Goal: Task Accomplishment & Management: Complete application form

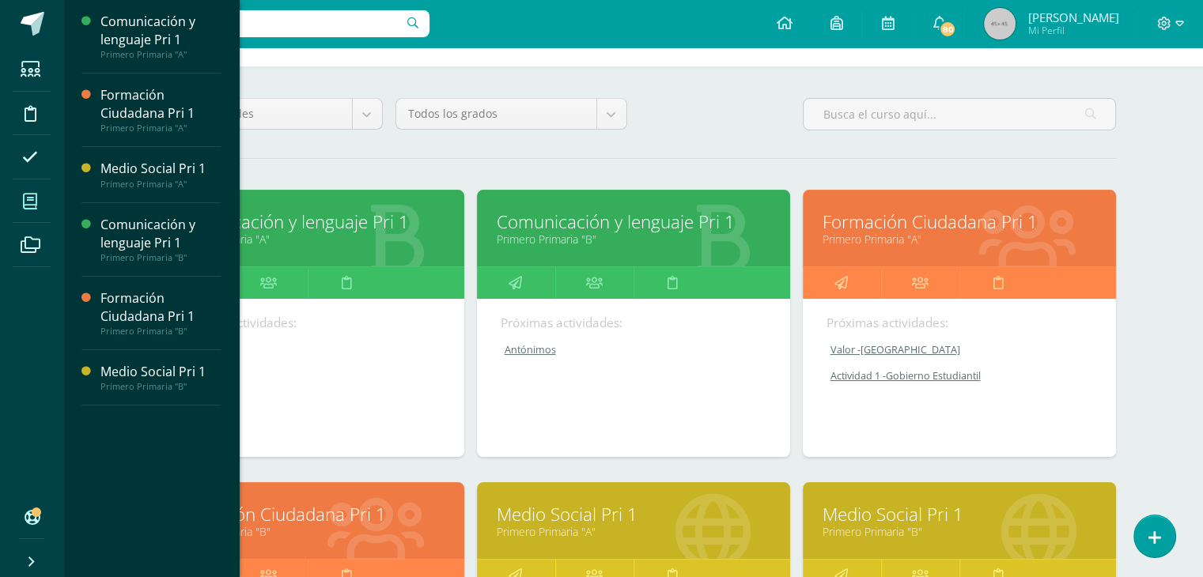
scroll to position [168, 0]
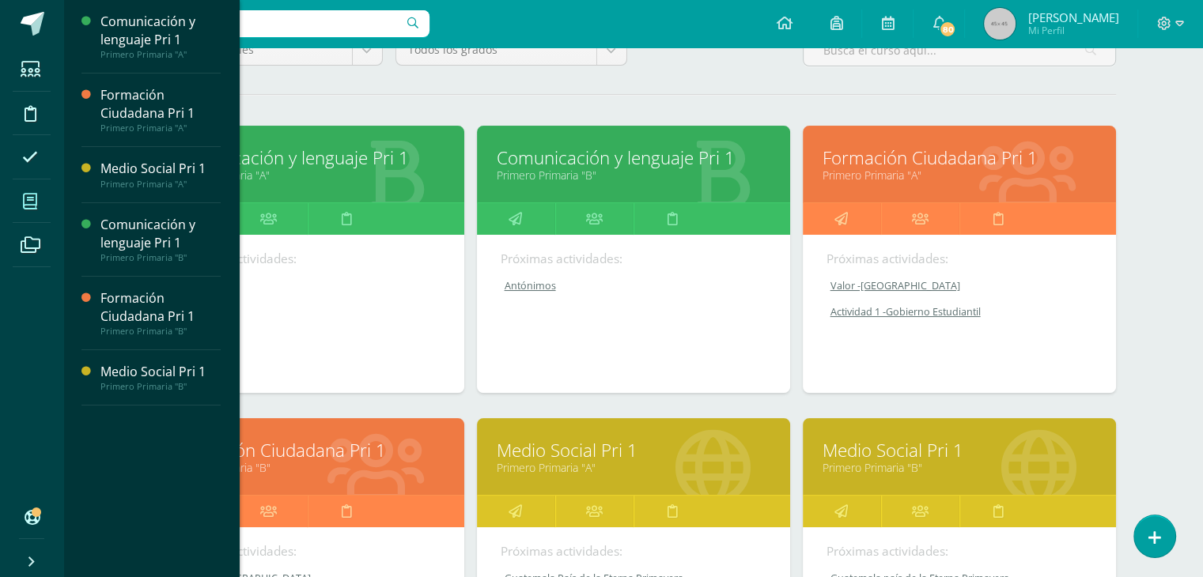
click at [880, 157] on link "Formación Ciudadana Pri 1" at bounding box center [960, 158] width 274 height 25
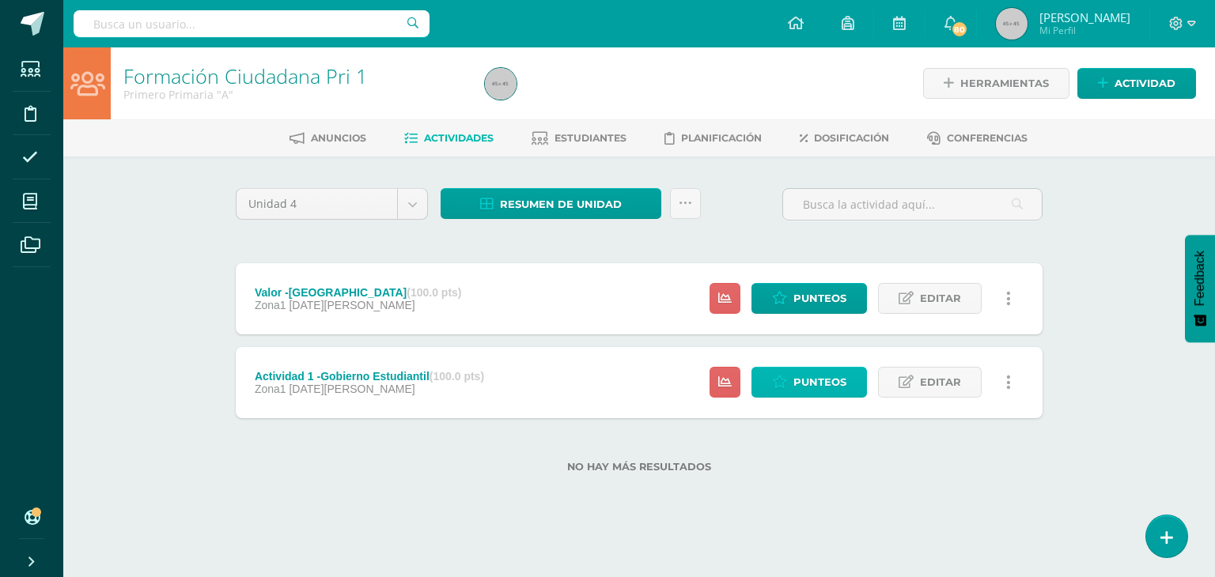
click at [785, 380] on icon at bounding box center [779, 382] width 15 height 13
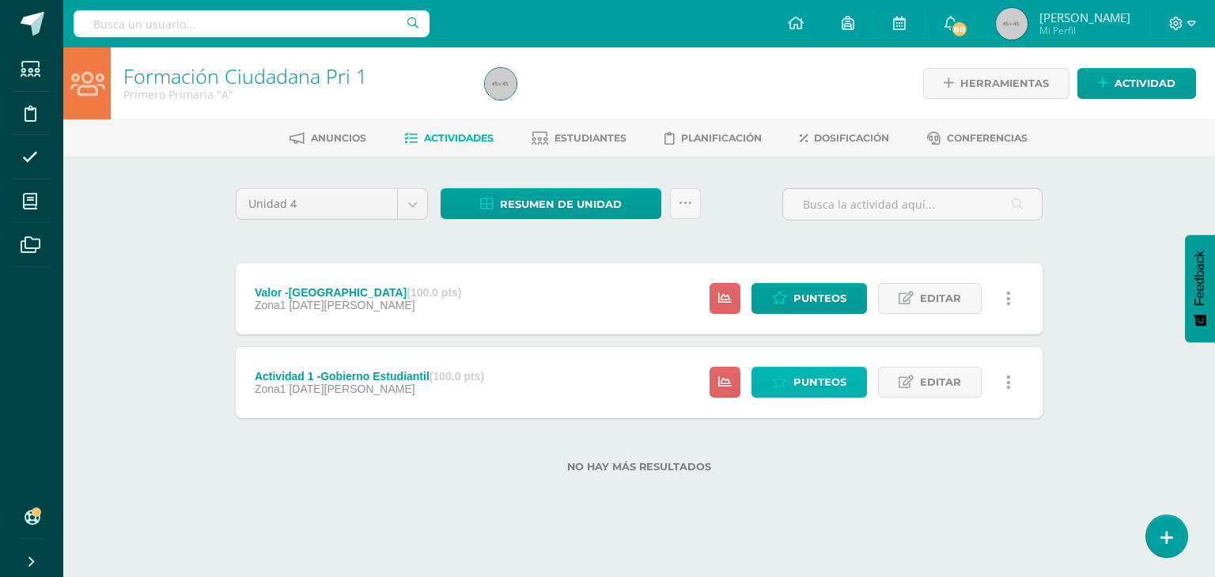
click at [785, 380] on icon at bounding box center [779, 382] width 15 height 13
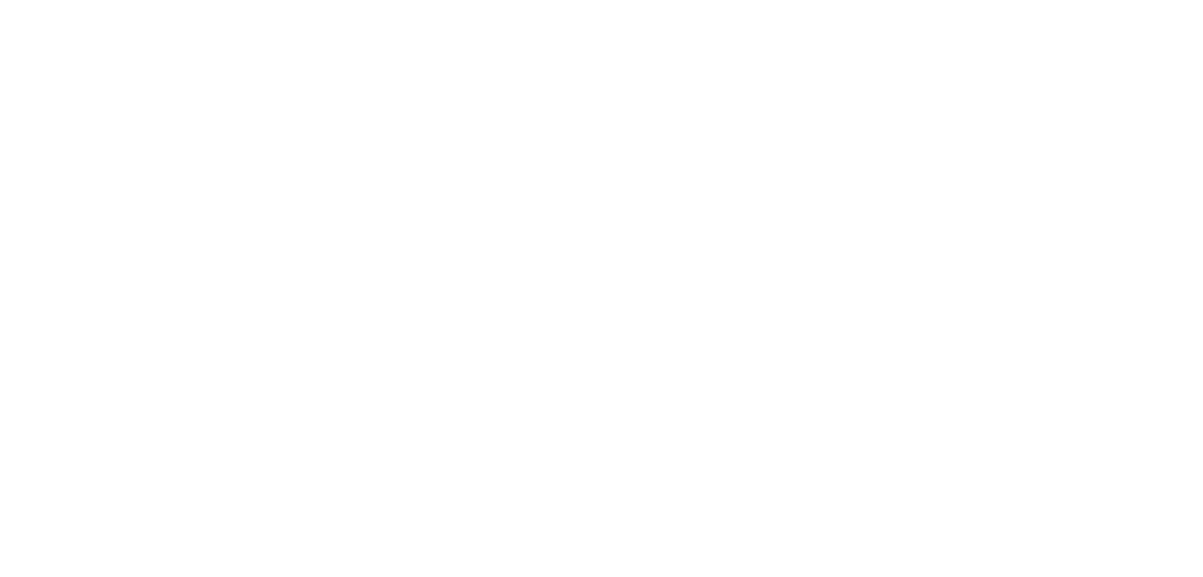
click at [0, 0] on html at bounding box center [0, 0] width 0 height 0
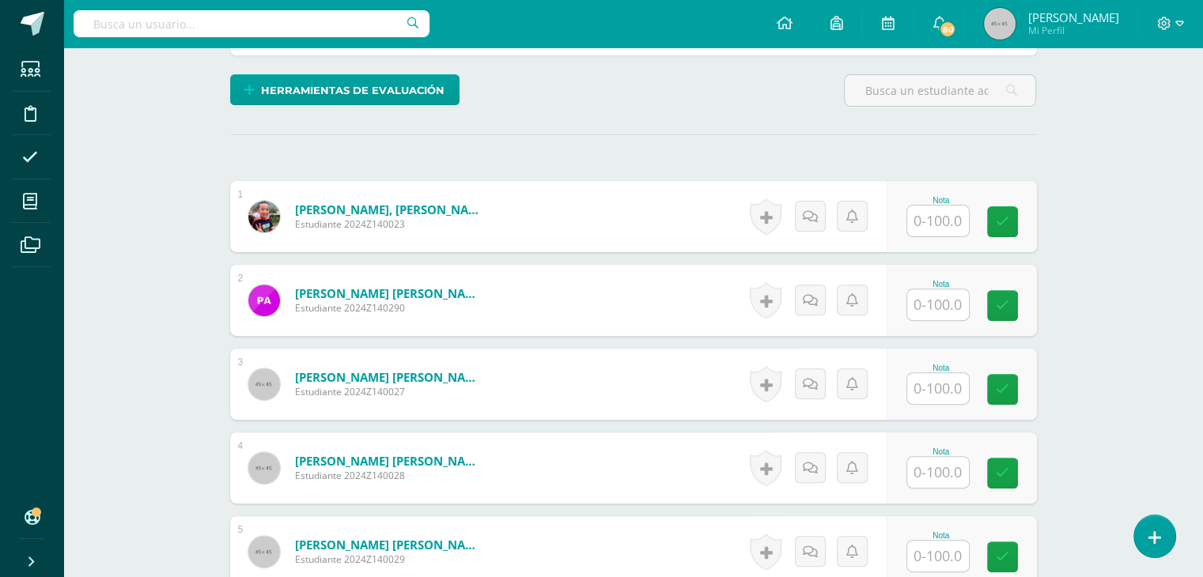
scroll to position [475, 0]
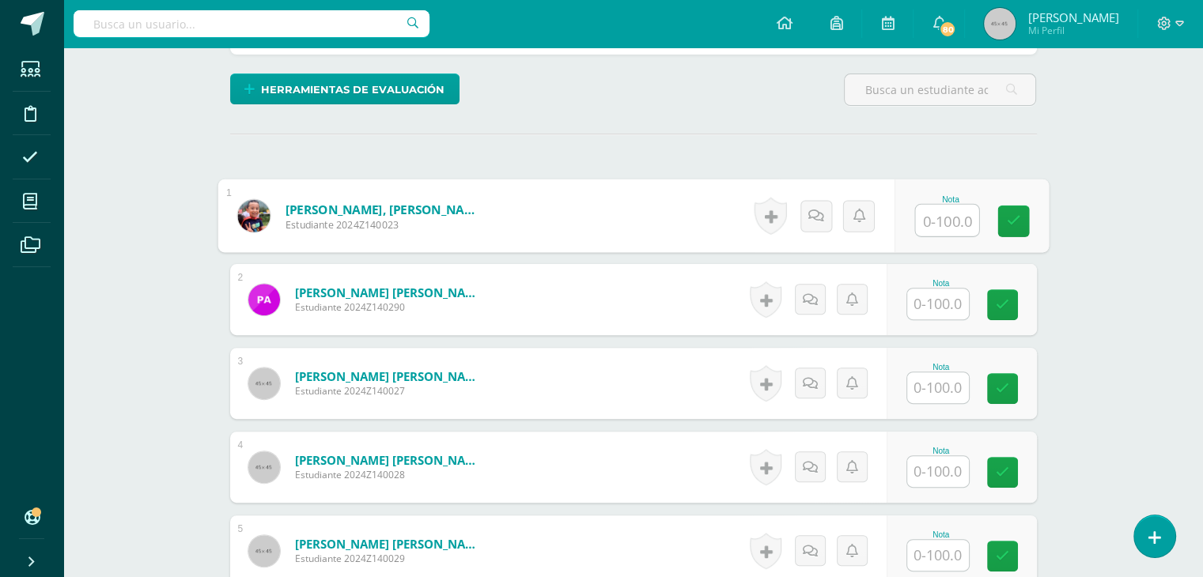
click at [931, 210] on input "text" at bounding box center [946, 221] width 63 height 32
type input "100"
click at [940, 301] on input "text" at bounding box center [938, 304] width 62 height 31
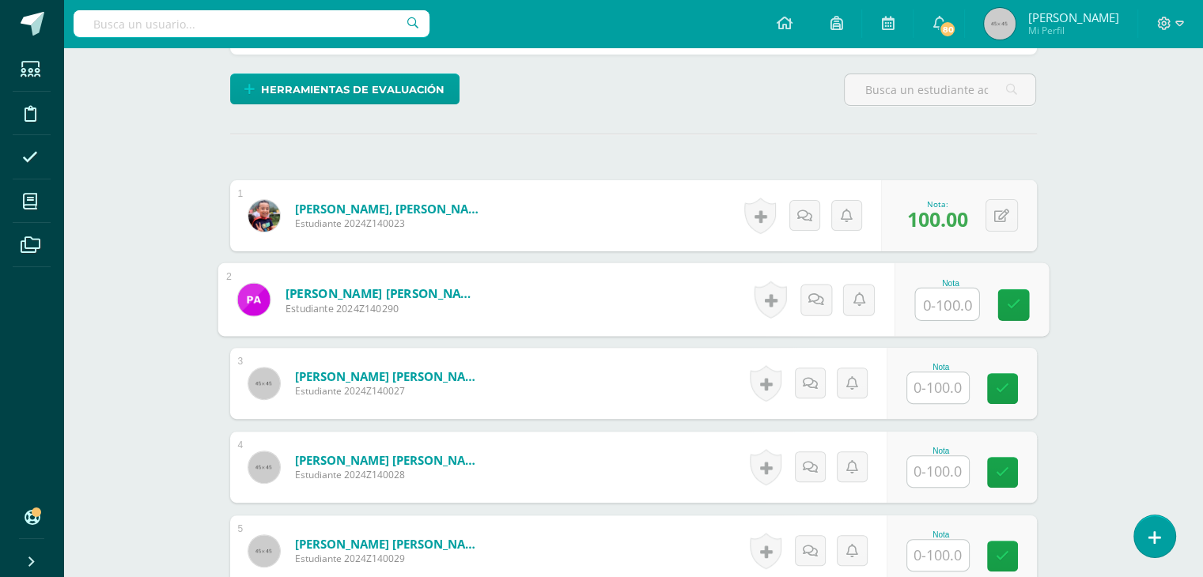
type input "2"
type input "100"
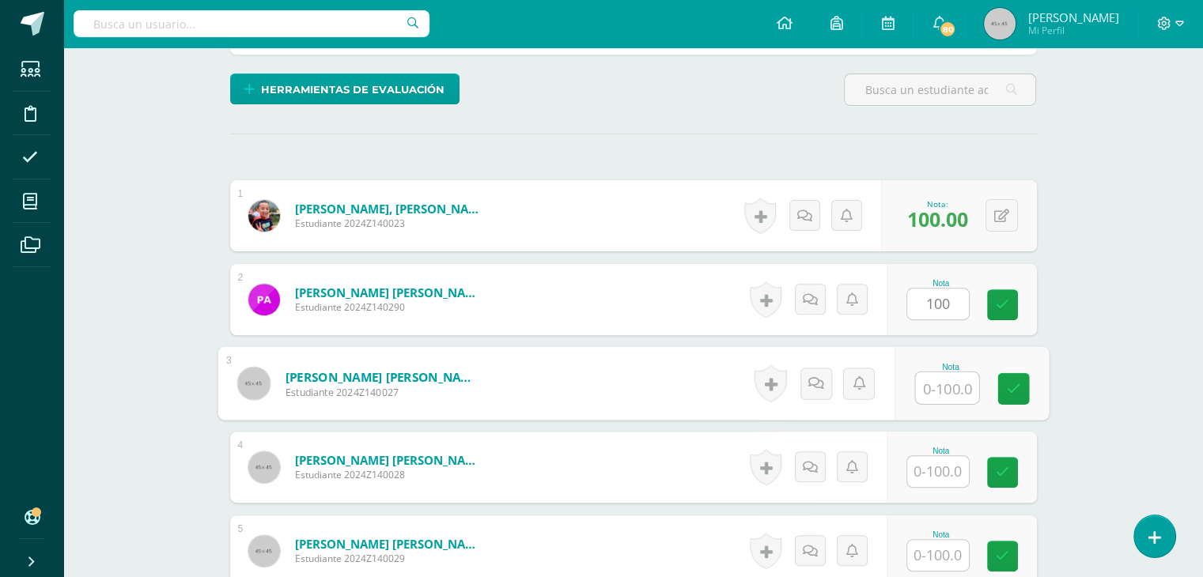
click at [931, 373] on input "text" at bounding box center [946, 389] width 63 height 32
type input "100"
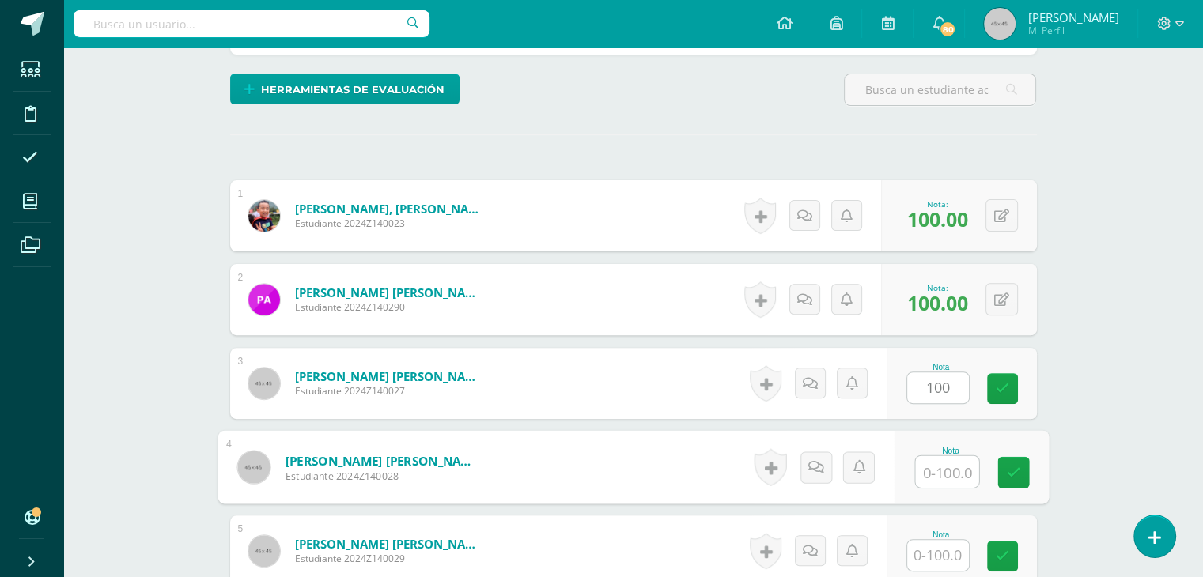
click at [927, 456] on input "text" at bounding box center [946, 472] width 63 height 32
type input "100"
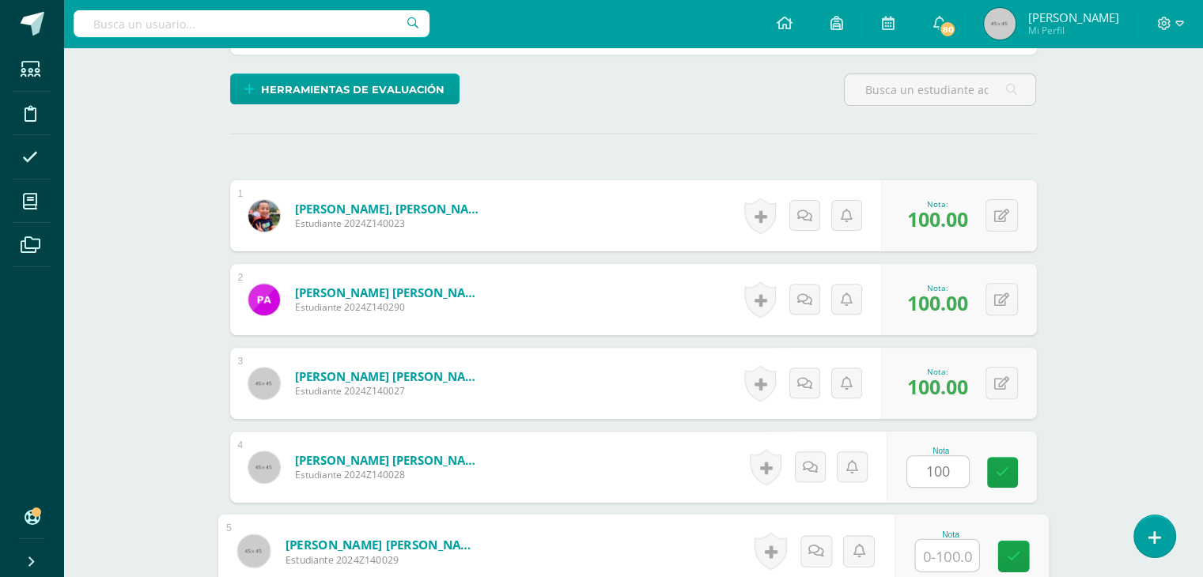
click at [934, 540] on input "text" at bounding box center [946, 556] width 63 height 32
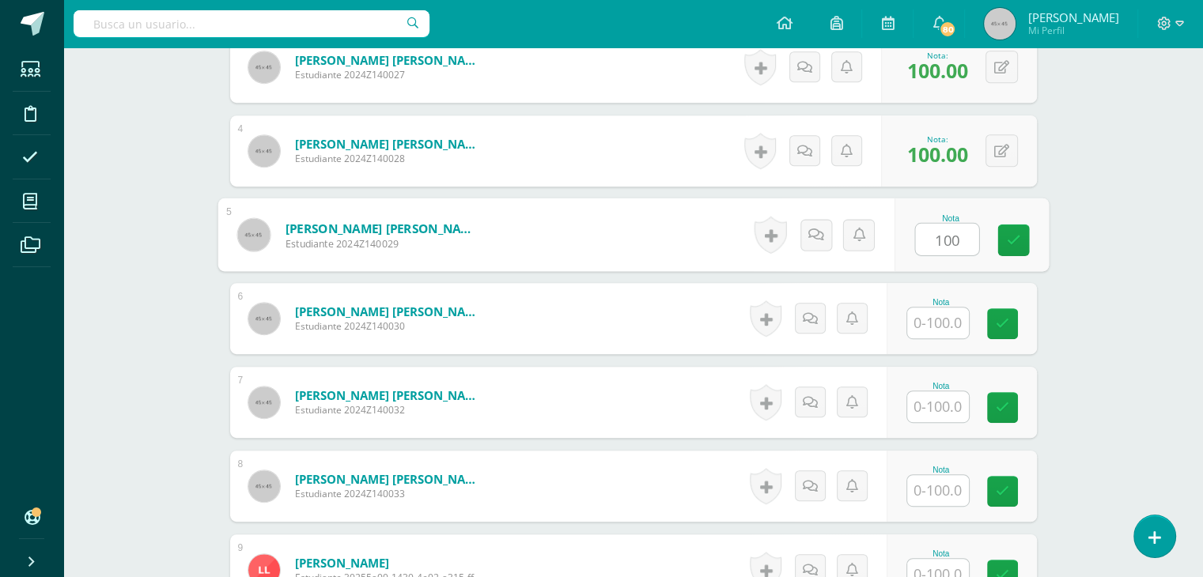
scroll to position [833, 0]
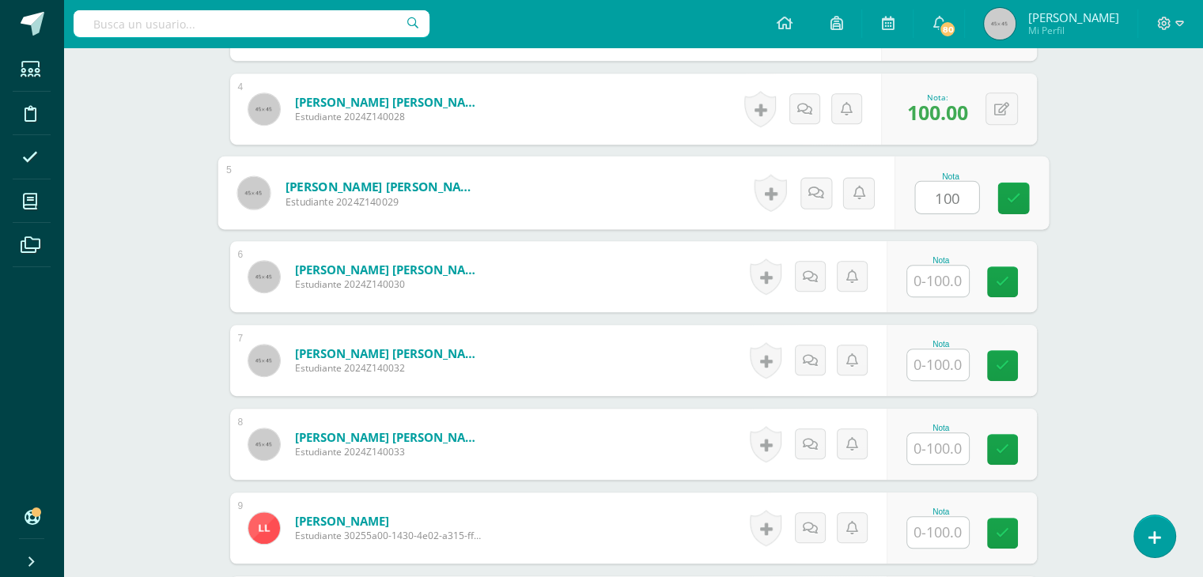
type input "100"
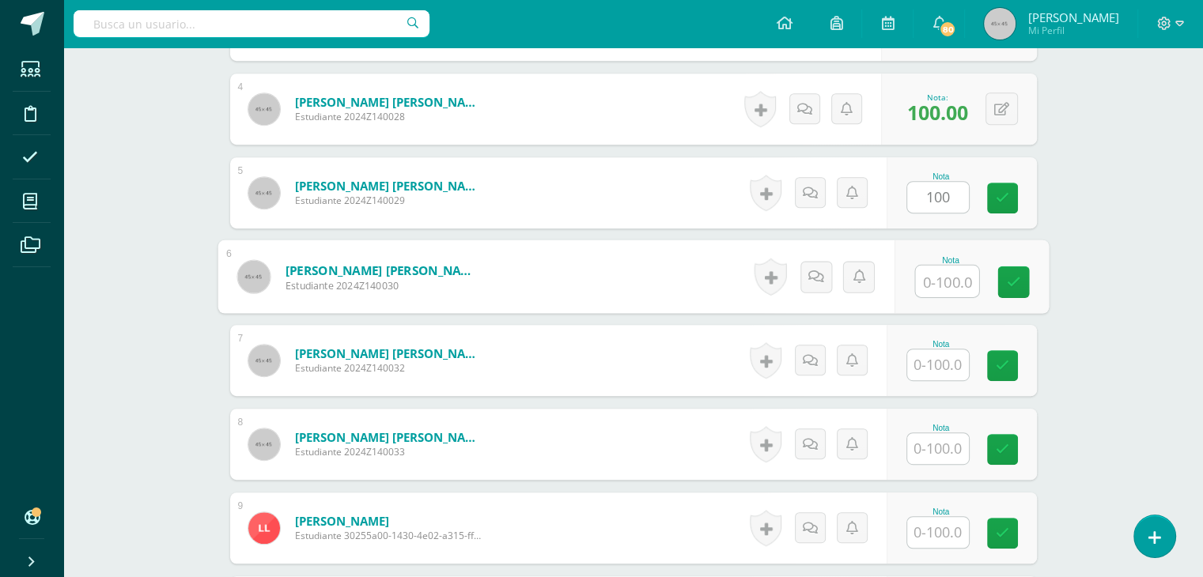
click at [938, 266] on input "text" at bounding box center [946, 282] width 63 height 32
type input "100"
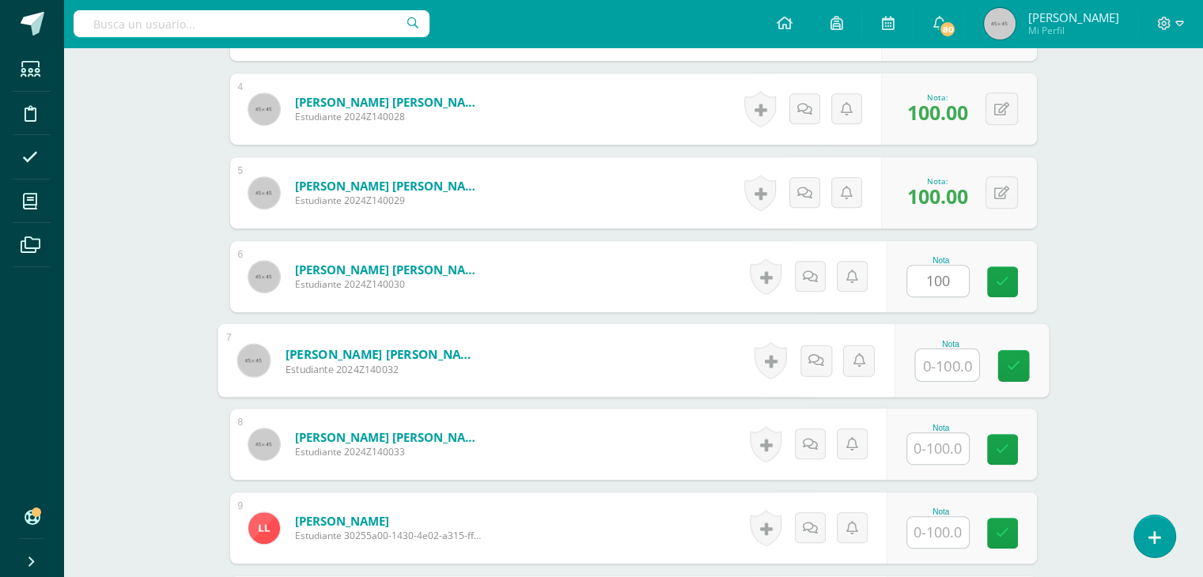
click at [938, 357] on input "text" at bounding box center [946, 366] width 63 height 32
type input "100"
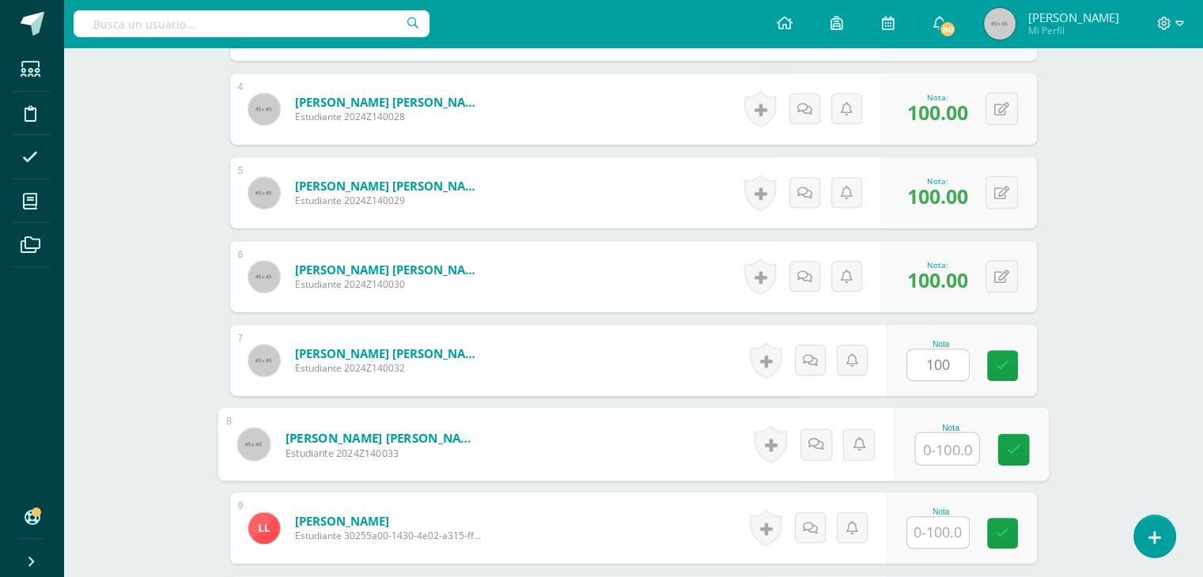
click at [953, 438] on input "text" at bounding box center [946, 449] width 63 height 32
click at [953, 438] on input "199" at bounding box center [946, 449] width 63 height 32
type input "9"
click at [953, 438] on input "9" at bounding box center [946, 449] width 63 height 32
type input "100"
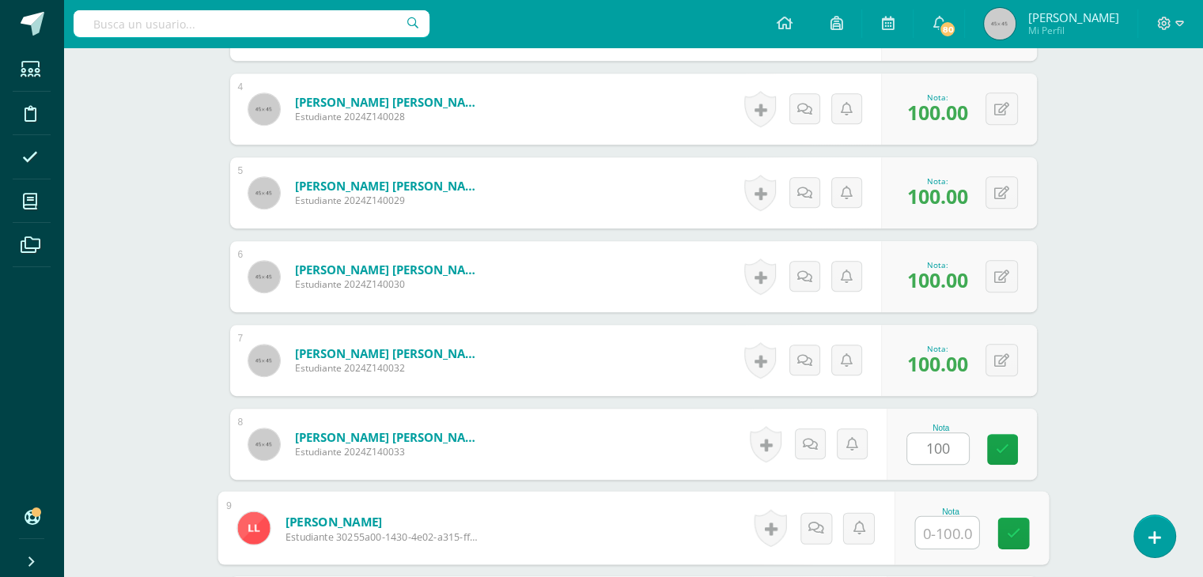
click at [935, 517] on input "text" at bounding box center [946, 533] width 63 height 32
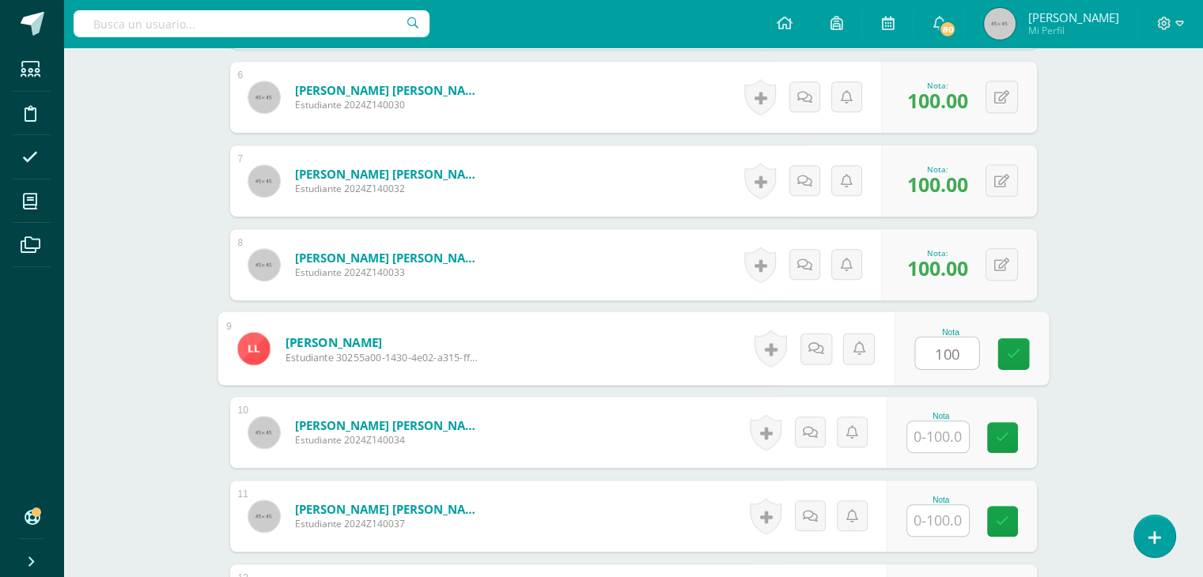
scroll to position [1065, 0]
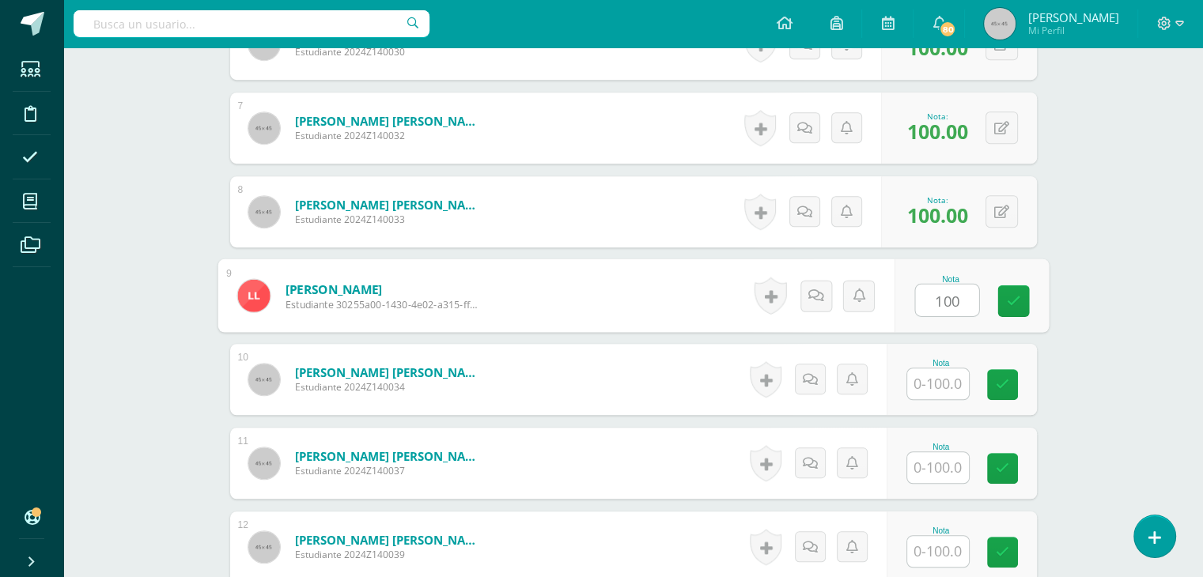
type input "100"
click at [1084, 324] on div "Formación Ciudadana Pri 1 Primero Primaria "A" Herramientas Detalle de asistenc…" at bounding box center [633, 40] width 1140 height 2117
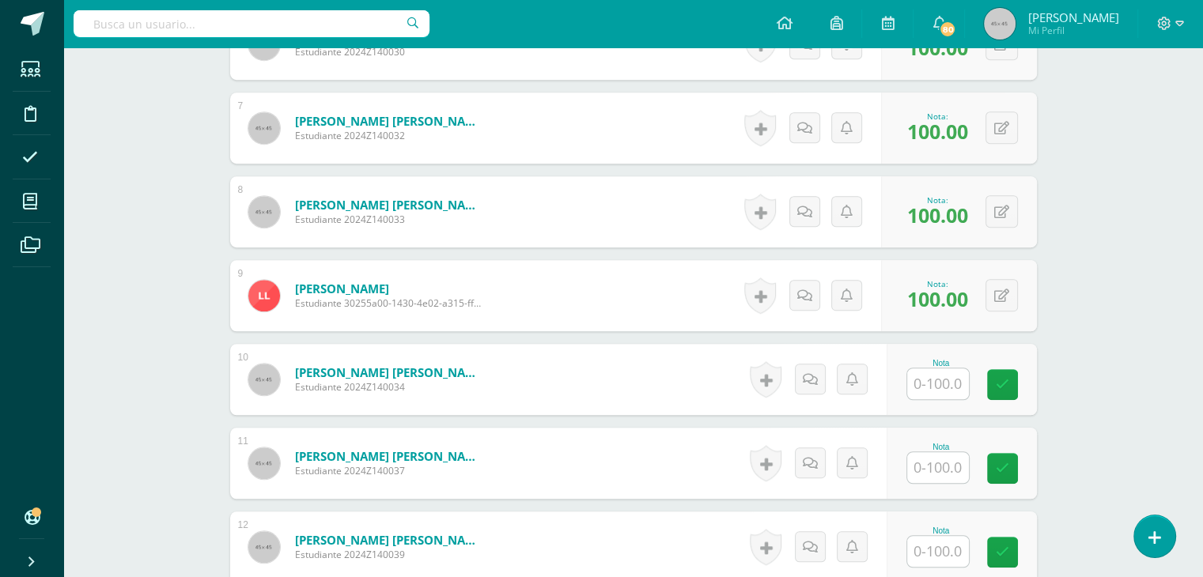
click at [937, 371] on input "text" at bounding box center [938, 384] width 62 height 31
type input "100"
click at [1094, 389] on div "Formación Ciudadana Pri 1 Primero Primaria "A" Herramientas Detalle de asistenc…" at bounding box center [633, 40] width 1140 height 2117
click at [942, 452] on input "text" at bounding box center [938, 467] width 62 height 31
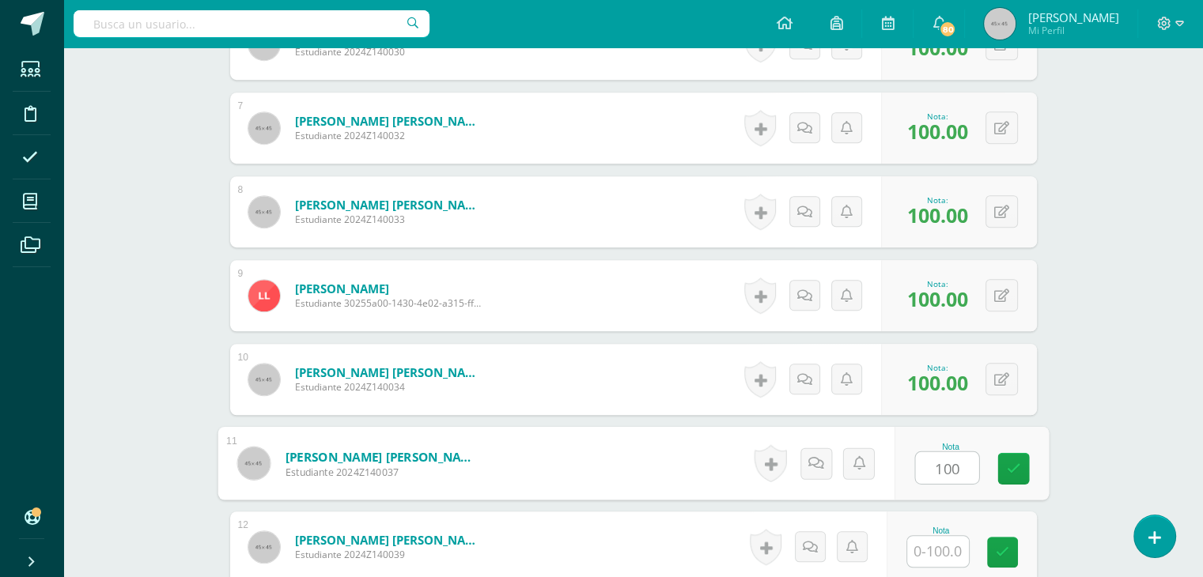
type input "100"
click at [1154, 403] on div "Formación Ciudadana Pri 1 Primero Primaria "A" Herramientas Detalle de asistenc…" at bounding box center [633, 40] width 1140 height 2117
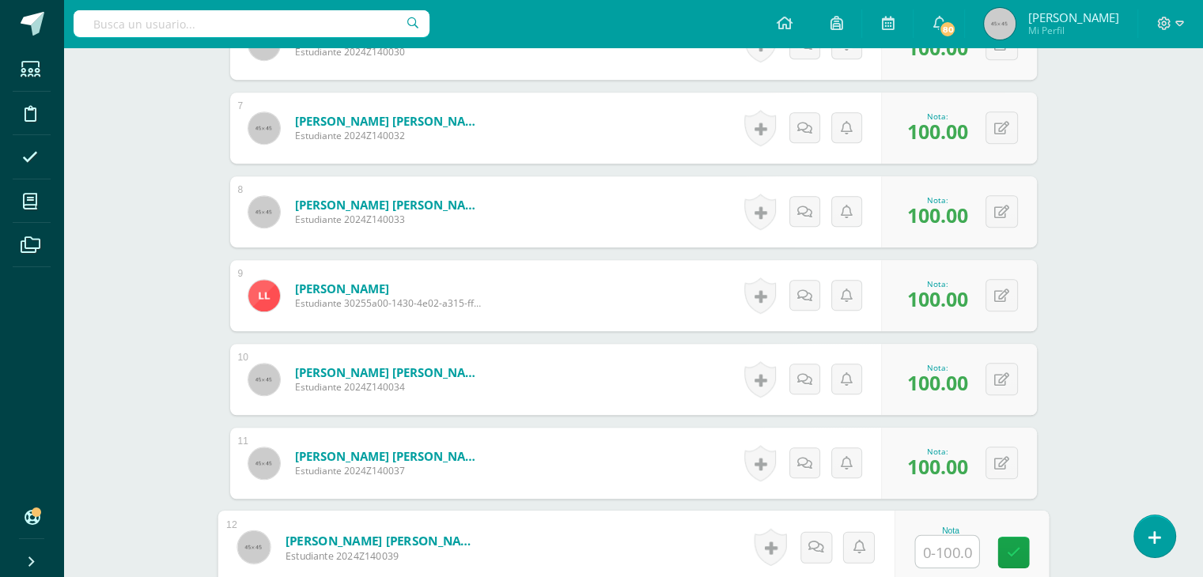
click at [941, 536] on input "text" at bounding box center [946, 552] width 63 height 32
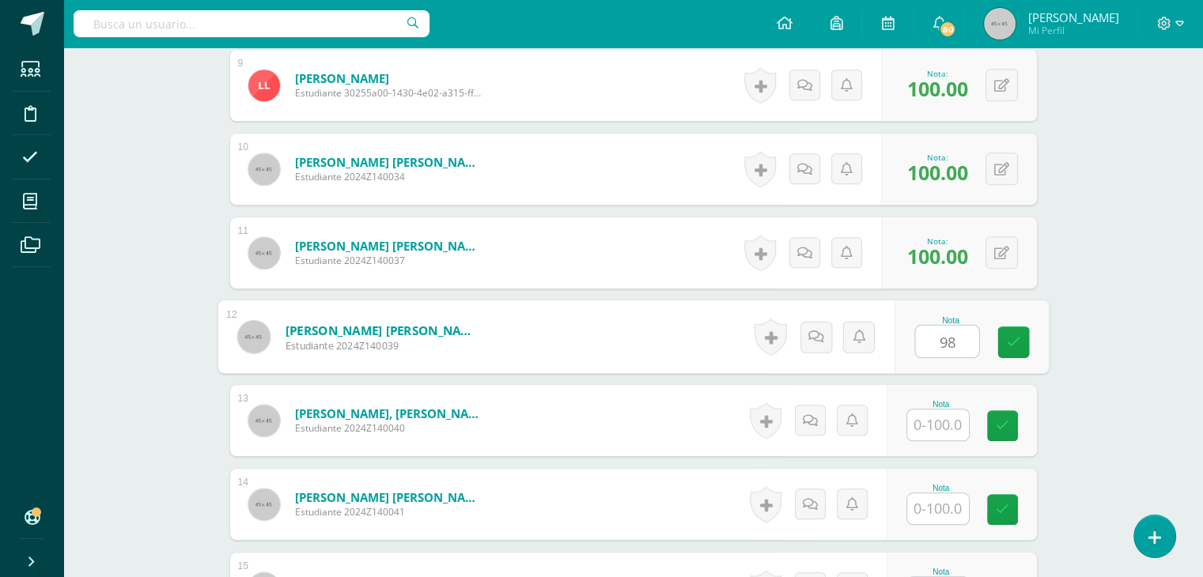
scroll to position [1329, 0]
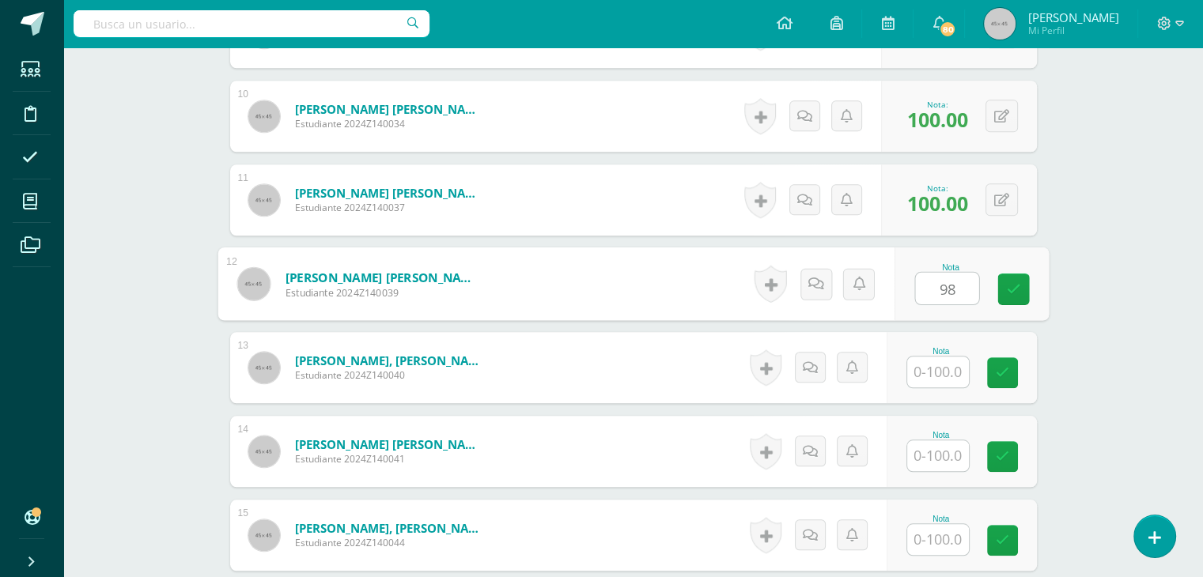
type input "98"
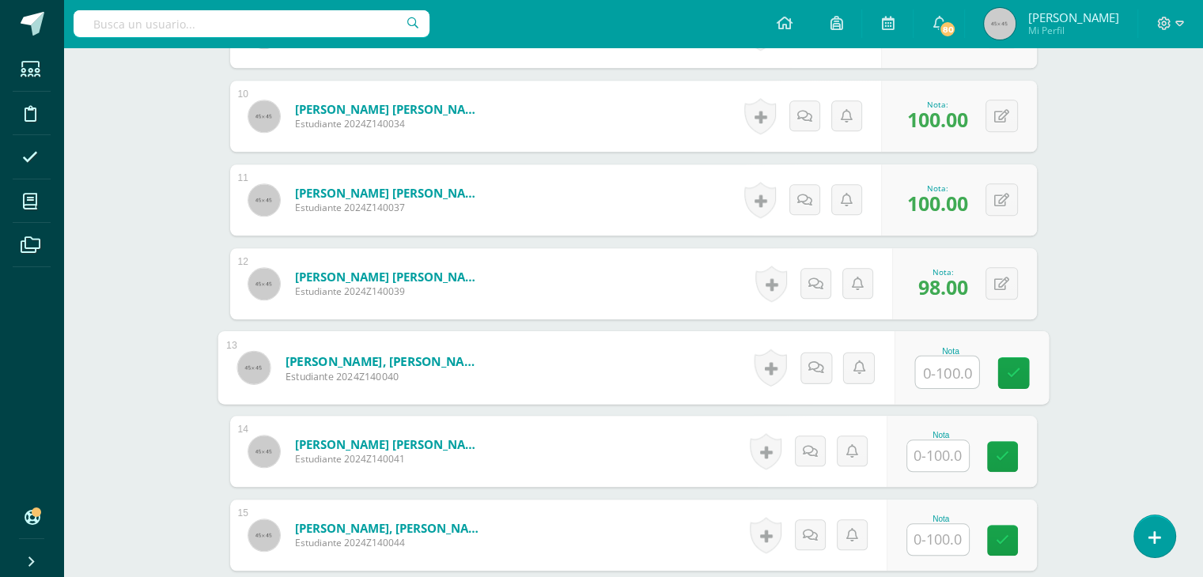
click at [940, 361] on input "text" at bounding box center [946, 373] width 63 height 32
type input "100"
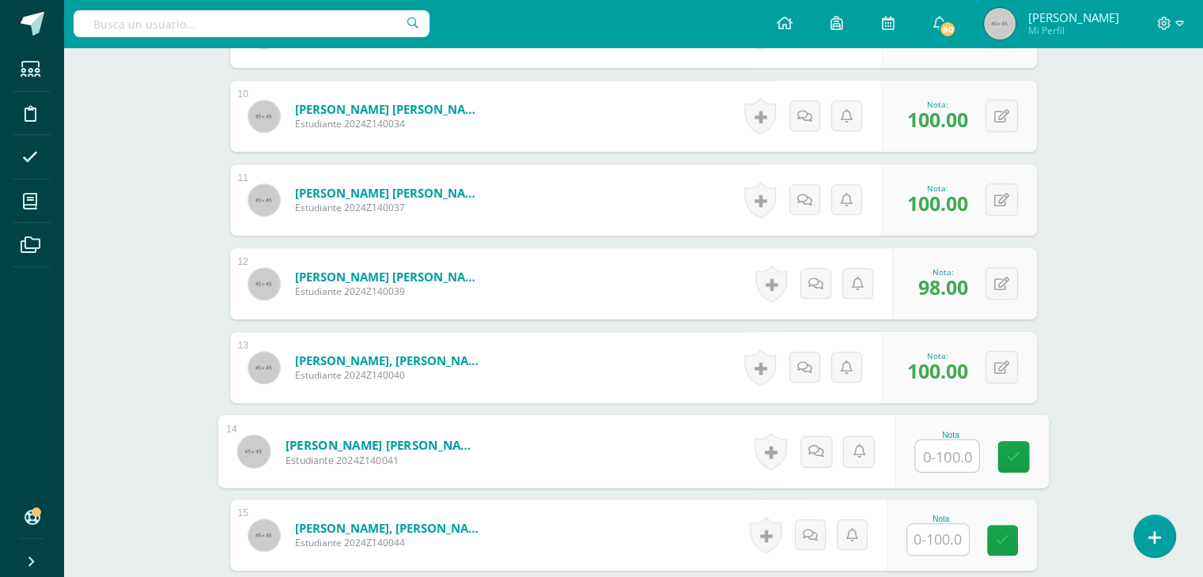
click at [925, 443] on input "text" at bounding box center [946, 457] width 63 height 32
type input "100"
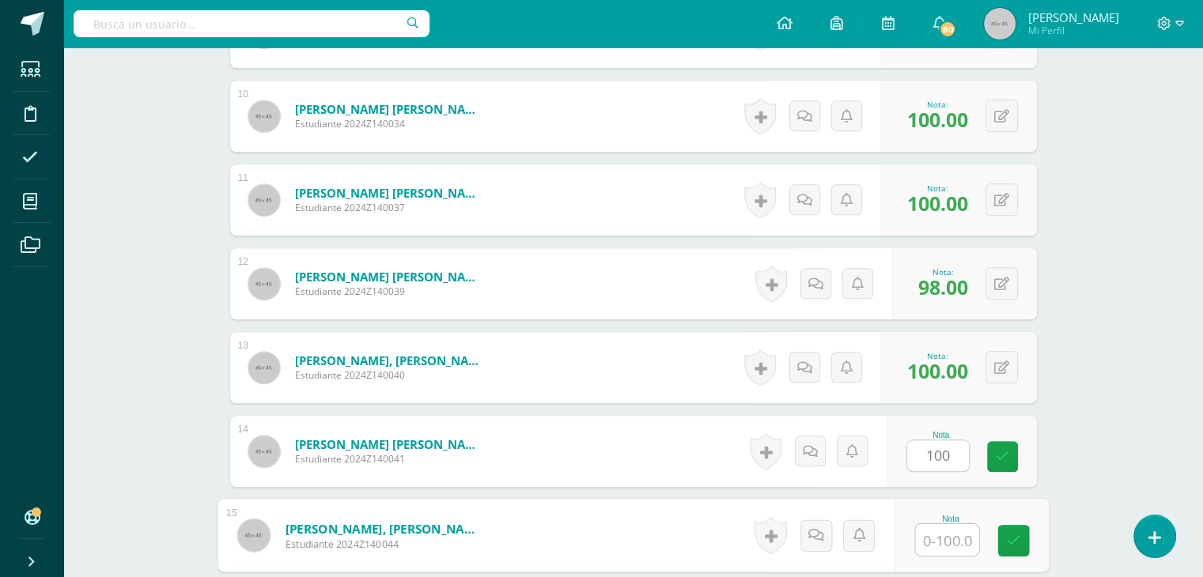
click at [940, 531] on input "text" at bounding box center [946, 540] width 63 height 32
type input "100"
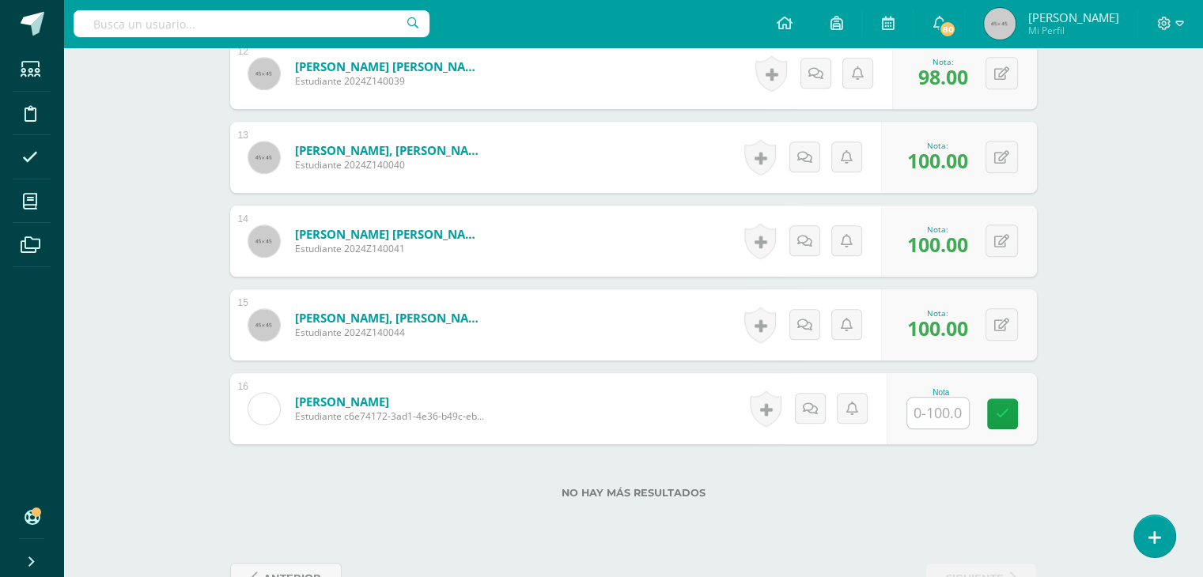
scroll to position [1572, 0]
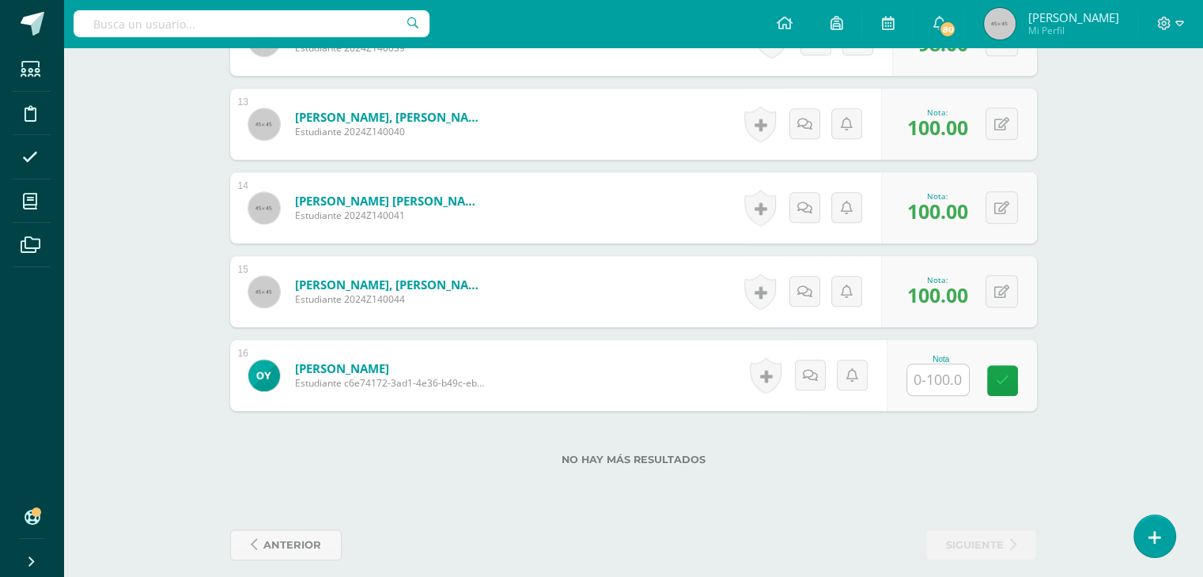
click at [936, 365] on input "text" at bounding box center [938, 380] width 62 height 31
type input "100"
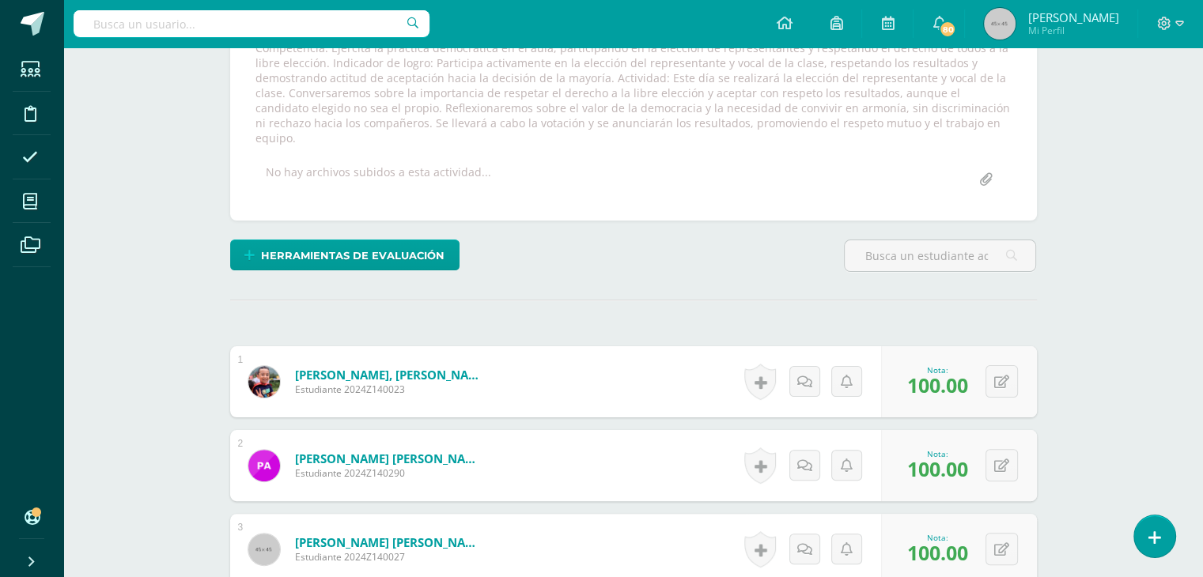
scroll to position [214, 0]
